Goal: Communication & Community: Answer question/provide support

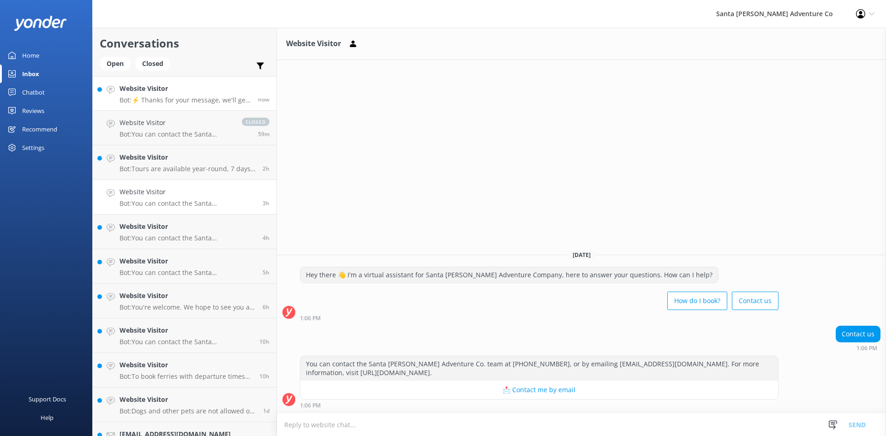
click at [146, 104] on p "Bot: ⚡ Thanks for your message, we'll get back to you as soon as we can. You're…" at bounding box center [184, 100] width 131 height 8
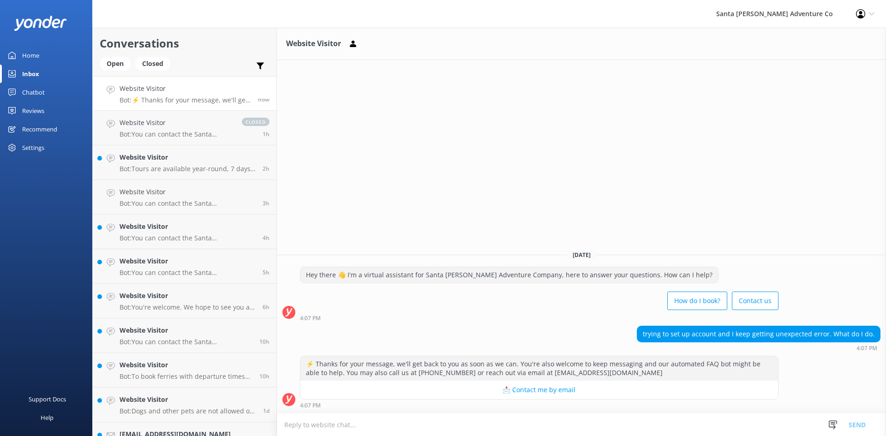
click at [377, 423] on textarea at bounding box center [581, 424] width 609 height 23
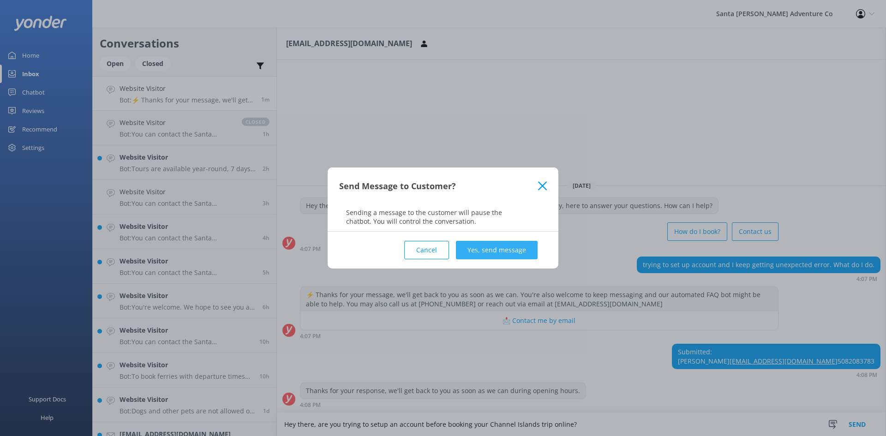
type textarea "Hey there, are you trying to setup an account before booking your Channel Islan…"
click at [479, 249] on button "Yes, send message" at bounding box center [497, 250] width 82 height 18
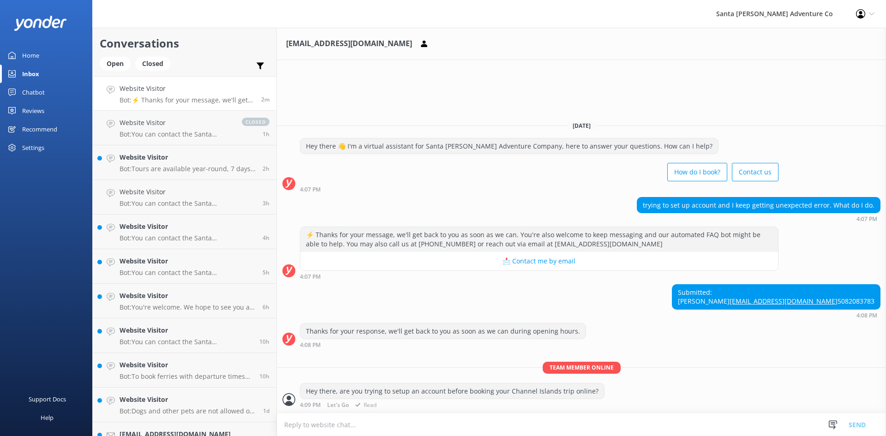
click at [358, 404] on icon at bounding box center [357, 404] width 5 height 5
